Goal: Task Accomplishment & Management: Use online tool/utility

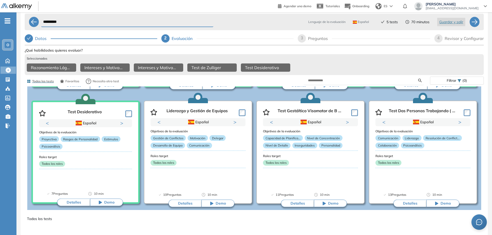
scroll to position [103, 0]
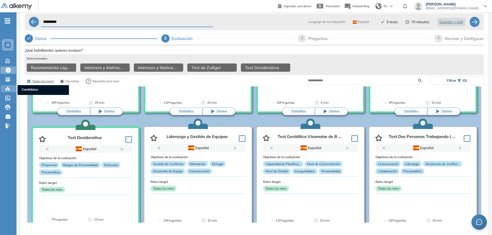
click at [7, 87] on icon at bounding box center [7, 88] width 5 height 5
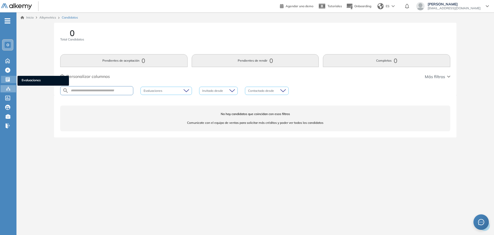
click at [9, 78] on icon at bounding box center [7, 79] width 5 height 5
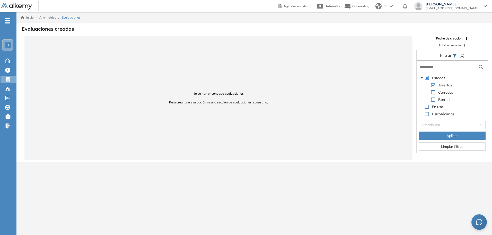
click at [480, 69] on img at bounding box center [481, 67] width 6 height 6
click at [482, 67] on img at bounding box center [481, 67] width 6 height 6
click at [462, 68] on input "text" at bounding box center [449, 66] width 58 height 5
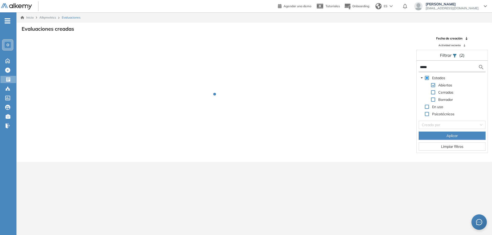
type input "*****"
click at [460, 137] on button "Aplicar" at bounding box center [452, 135] width 67 height 8
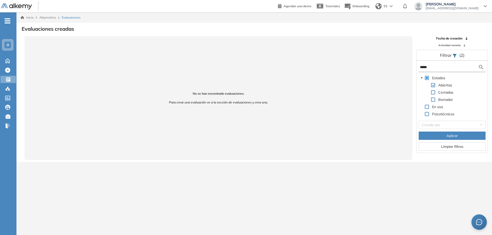
click at [333, 78] on div "No se han encontrado evaluaciones. Para crear una evaluación ve a la sección de…" at bounding box center [218, 98] width 388 height 124
click at [11, 60] on icon at bounding box center [7, 60] width 9 height 6
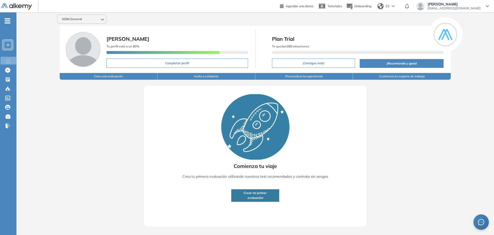
click at [267, 196] on button "Crear mi primer evaluación" at bounding box center [255, 195] width 48 height 13
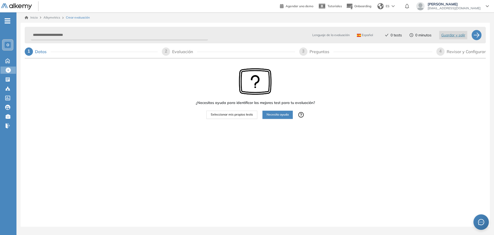
click at [225, 118] on button "Seleccionar mis propios tests" at bounding box center [232, 114] width 51 height 8
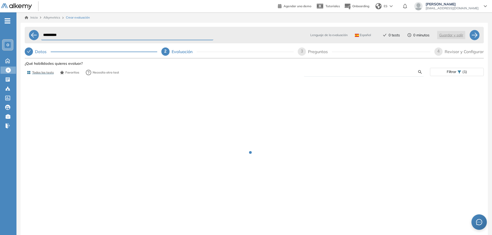
click at [325, 71] on input "text" at bounding box center [363, 72] width 110 height 5
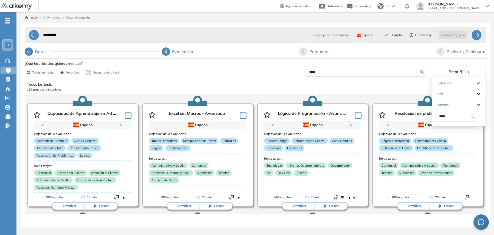
type input "*****"
click at [423, 70] on div "Ver preguntas de muestra Demo Experiencia Starter Validado undefined minutos Pr…" at bounding box center [255, 154] width 461 height 189
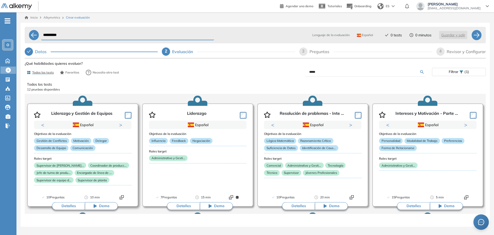
click at [72, 206] on button "Detalles" at bounding box center [68, 206] width 33 height 8
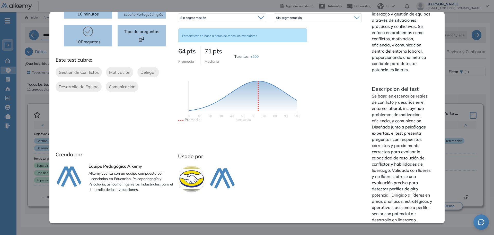
scroll to position [62, 0]
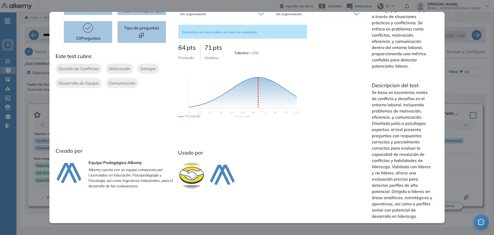
click at [459, 85] on div "Liderazgo y Gestión de Equipos Integrador Ver preguntas de muestra Demo Experie…" at bounding box center [255, 154] width 461 height 189
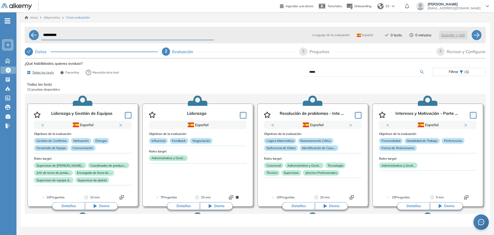
scroll to position [0, 0]
click at [181, 203] on button "Detalles" at bounding box center [183, 206] width 33 height 8
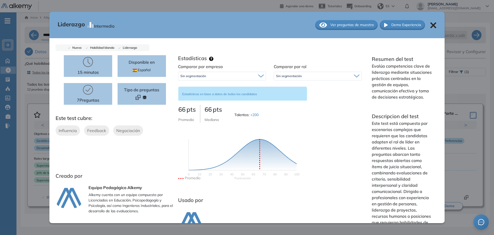
click at [484, 94] on div "Liderazgo Intermedio Ver preguntas de muestra Demo Experiencia Nuevo Habilidad …" at bounding box center [255, 154] width 461 height 189
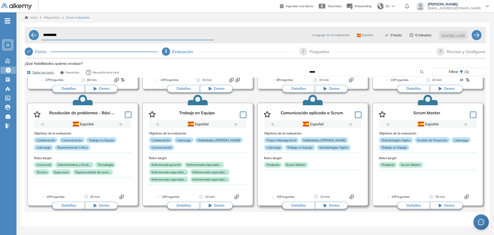
scroll to position [234, 0]
click at [8, 61] on icon at bounding box center [8, 60] width 4 height 4
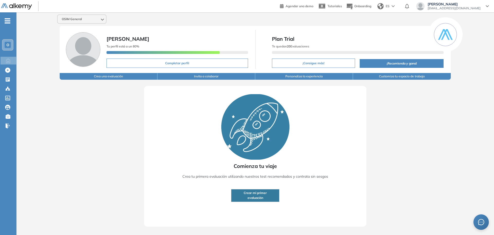
click at [268, 193] on button "Crear mi primer evaluación" at bounding box center [255, 195] width 48 height 13
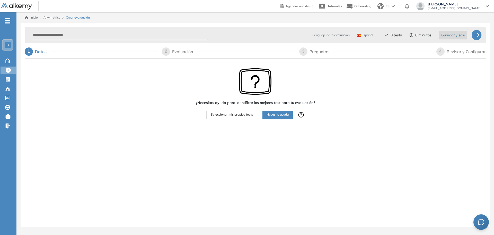
click at [272, 114] on span "Necesito ayuda" at bounding box center [278, 114] width 22 height 5
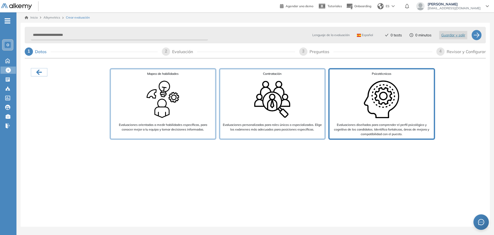
click at [375, 106] on img at bounding box center [381, 99] width 41 height 41
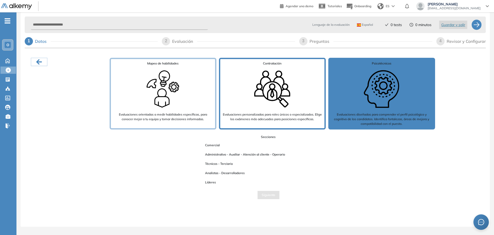
click at [278, 96] on img at bounding box center [272, 88] width 41 height 41
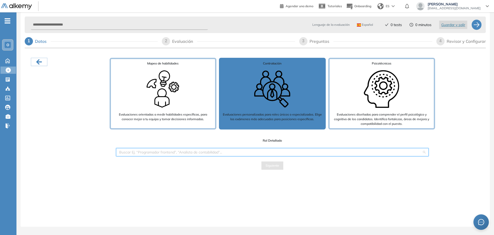
click at [164, 151] on input "search" at bounding box center [270, 152] width 303 height 8
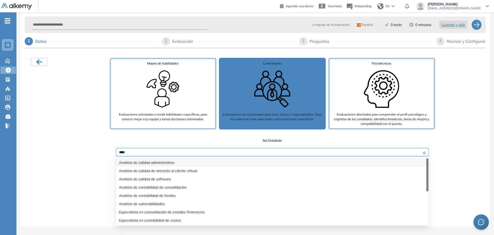
type input "*****"
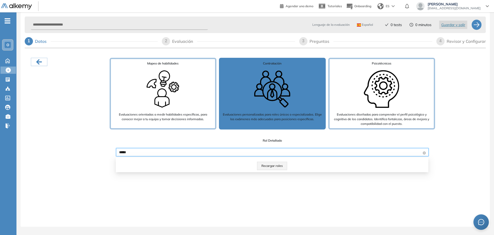
click at [190, 150] on input "*****" at bounding box center [270, 152] width 303 height 8
click at [154, 185] on div "Mapeo de habilidades Evaluaciones orientadas a medir habilidades específicas, p…" at bounding box center [255, 129] width 461 height 160
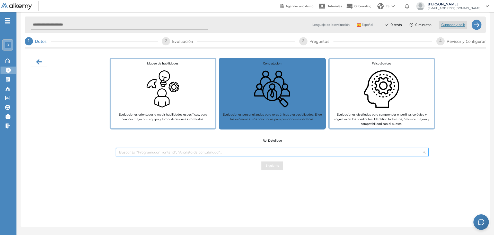
click at [133, 151] on input "search" at bounding box center [270, 152] width 303 height 8
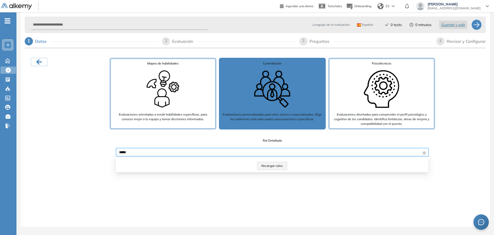
type input "*****"
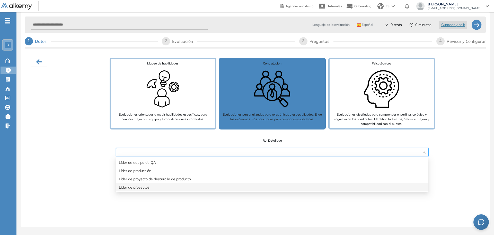
click at [157, 214] on div "Lenguaje de la evaluación Español Español Inglés Portugués 0 tests 0 minutos Gu…" at bounding box center [256, 119] width 470 height 214
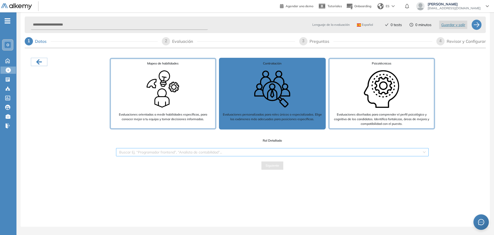
click at [266, 151] on input "search" at bounding box center [270, 152] width 303 height 8
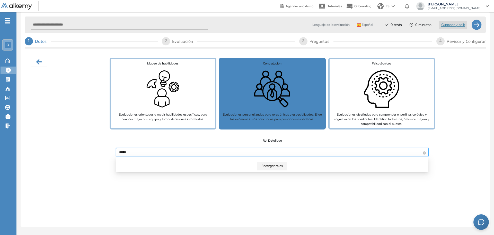
type input "*****"
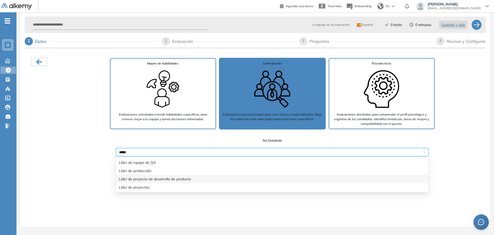
click at [153, 177] on div "Líder de proyecto de desarrollo de producto" at bounding box center [272, 179] width 307 height 6
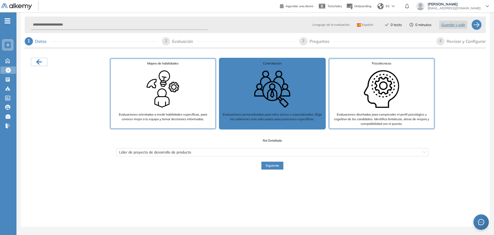
click at [268, 162] on button "Siguiente" at bounding box center [272, 165] width 22 height 8
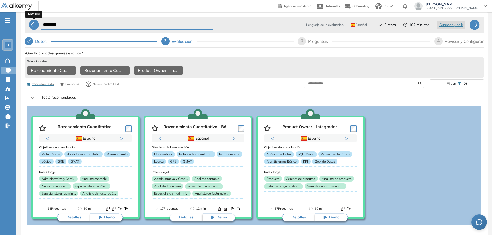
click at [31, 21] on div at bounding box center [34, 25] width 10 height 10
click at [29, 41] on icon "check" at bounding box center [29, 40] width 4 height 3
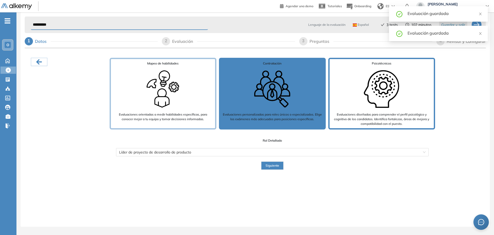
click at [368, 99] on img at bounding box center [381, 88] width 41 height 41
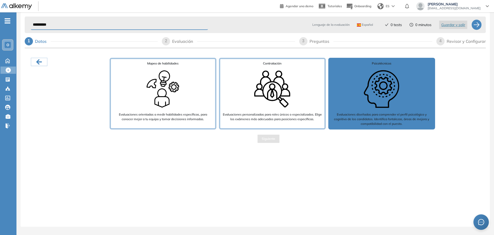
drag, startPoint x: 367, startPoint y: 104, endPoint x: 365, endPoint y: 110, distance: 6.6
click at [367, 105] on img at bounding box center [381, 88] width 41 height 41
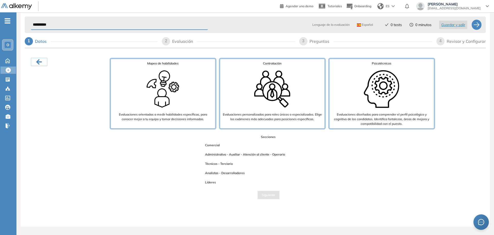
click at [221, 166] on span "Técnicos - Terciario" at bounding box center [219, 163] width 36 height 7
click at [215, 184] on span "Líderes" at bounding box center [210, 182] width 19 height 7
click at [212, 183] on span "Líderes" at bounding box center [210, 182] width 19 height 7
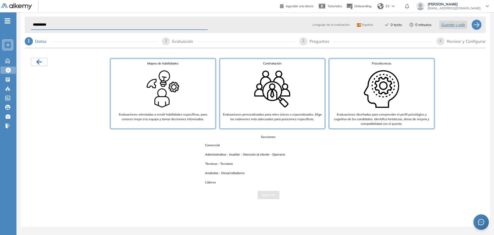
click at [231, 191] on div "Siguiente" at bounding box center [268, 195] width 427 height 8
click at [211, 184] on span "Líderes" at bounding box center [210, 182] width 19 height 7
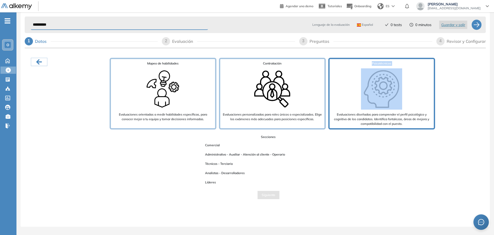
click at [387, 109] on div "Psicotécnicos Evaluaciones diseñadas para comprender el perfil psicológico y co…" at bounding box center [382, 94] width 107 height 72
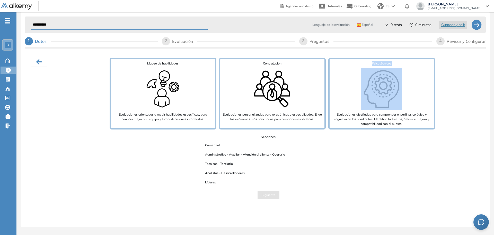
scroll to position [18, 0]
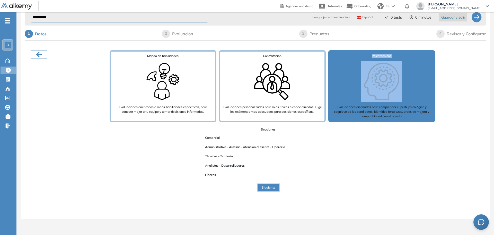
click at [268, 186] on span "Siguiente" at bounding box center [269, 187] width 14 height 5
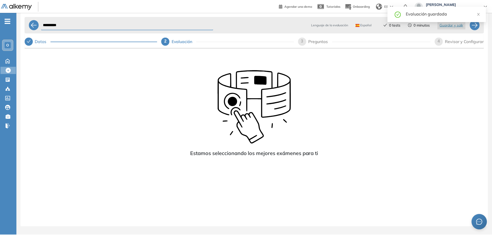
scroll to position [10, 0]
click at [480, 14] on icon "close" at bounding box center [481, 14] width 4 height 4
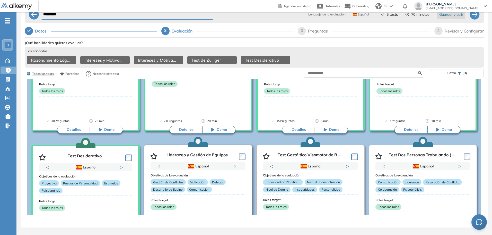
scroll to position [103, 0]
